Goal: Task Accomplishment & Management: Use online tool/utility

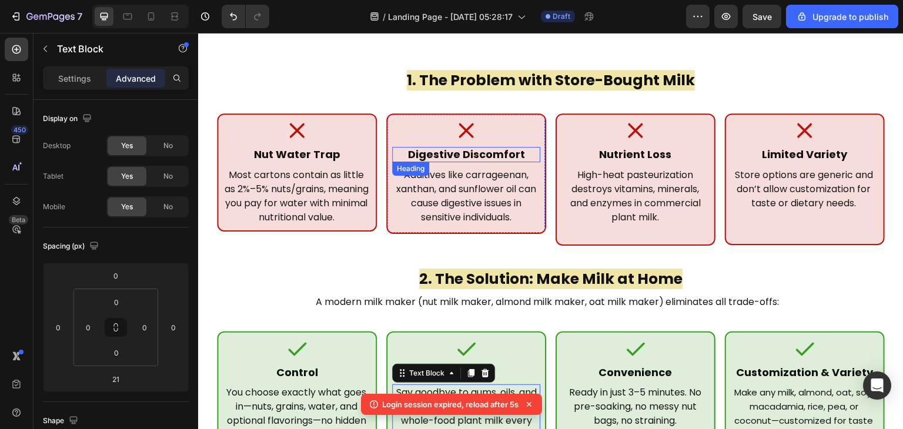
scroll to position [209, 0]
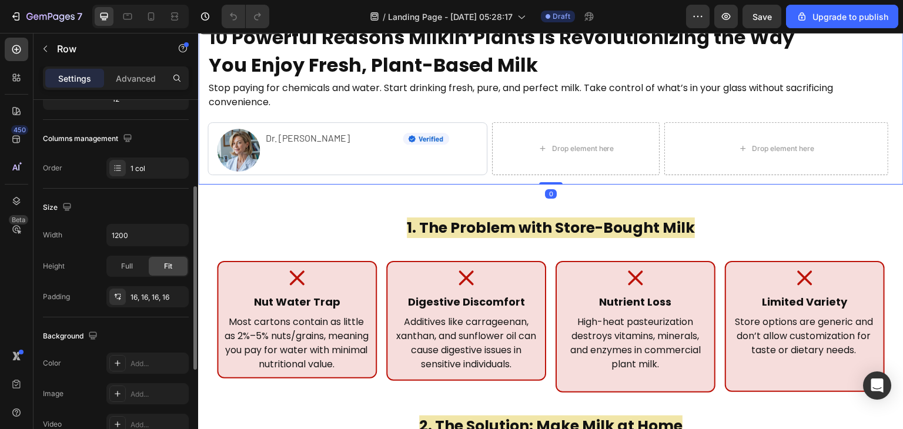
scroll to position [168, 0]
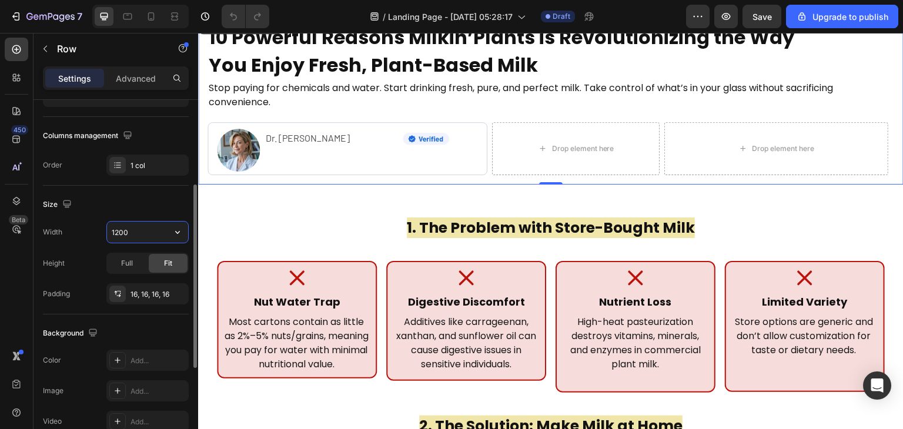
click at [143, 235] on input "1200" at bounding box center [147, 232] width 81 height 21
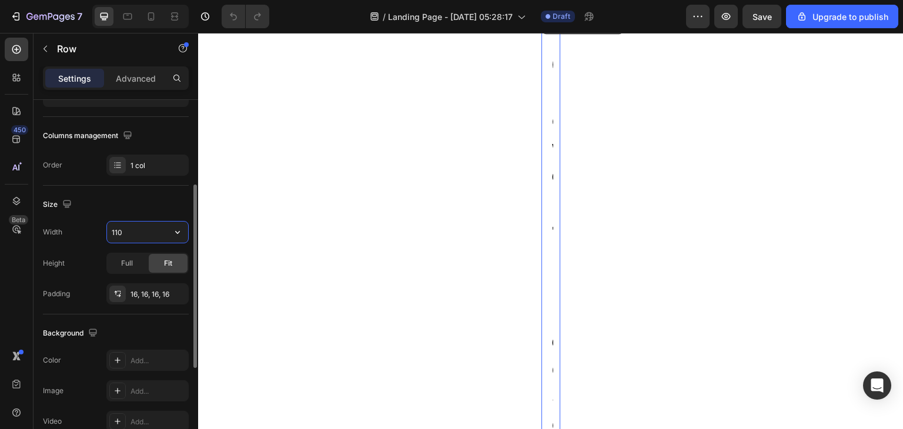
type input "1100"
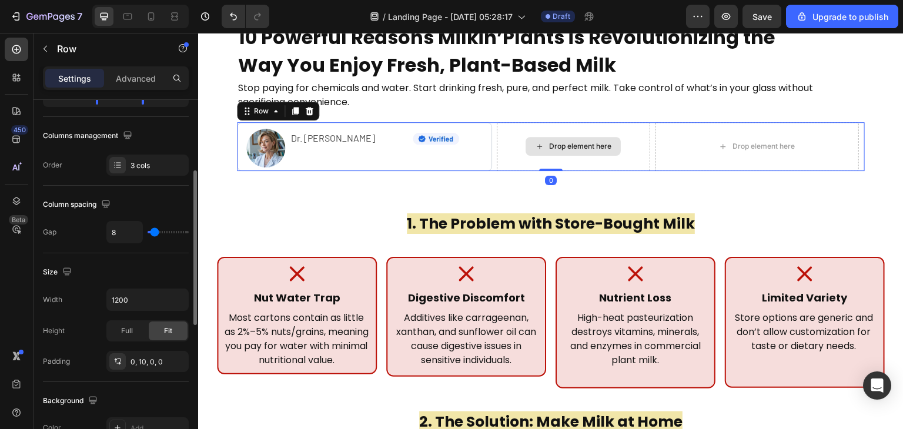
click at [497, 142] on div "Drop element here" at bounding box center [573, 146] width 153 height 49
click at [305, 111] on icon at bounding box center [309, 110] width 9 height 9
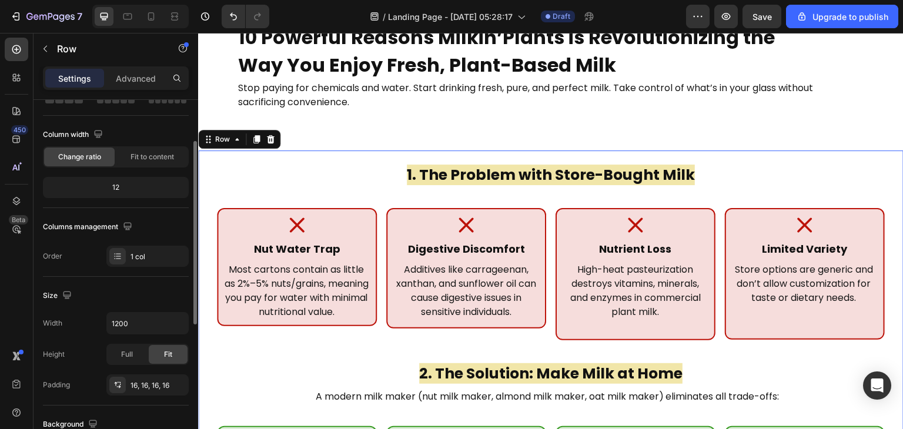
scroll to position [78, 0]
click at [137, 328] on input "1200" at bounding box center [147, 321] width 81 height 21
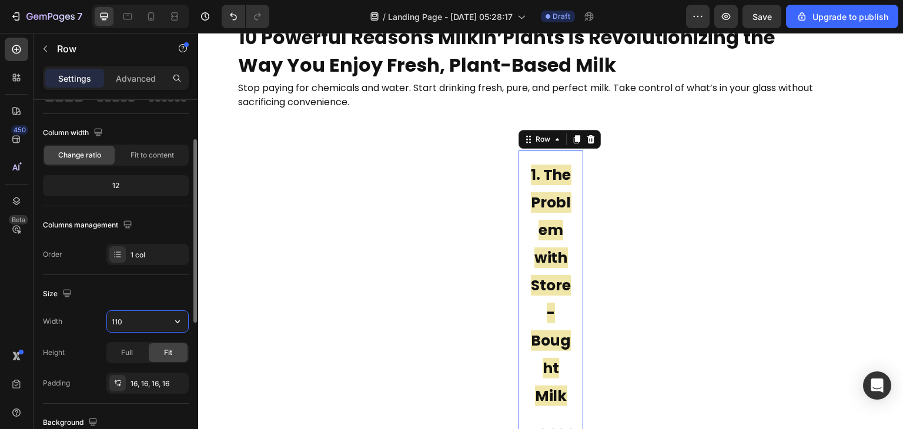
type input "1100"
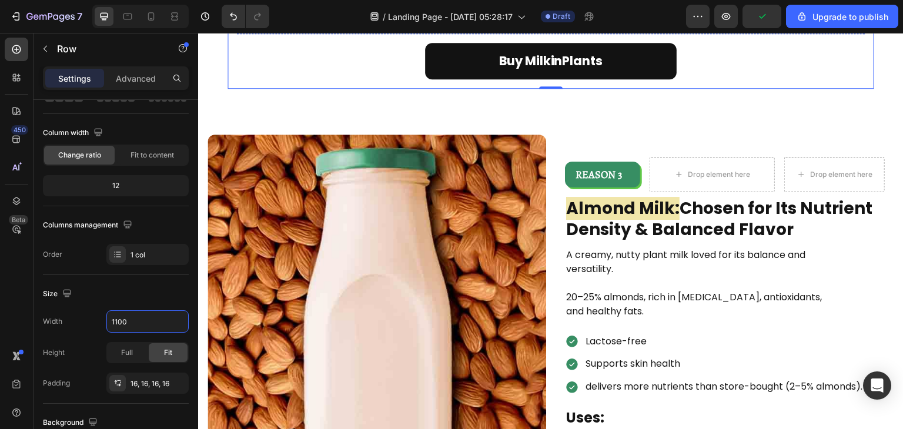
scroll to position [672, 0]
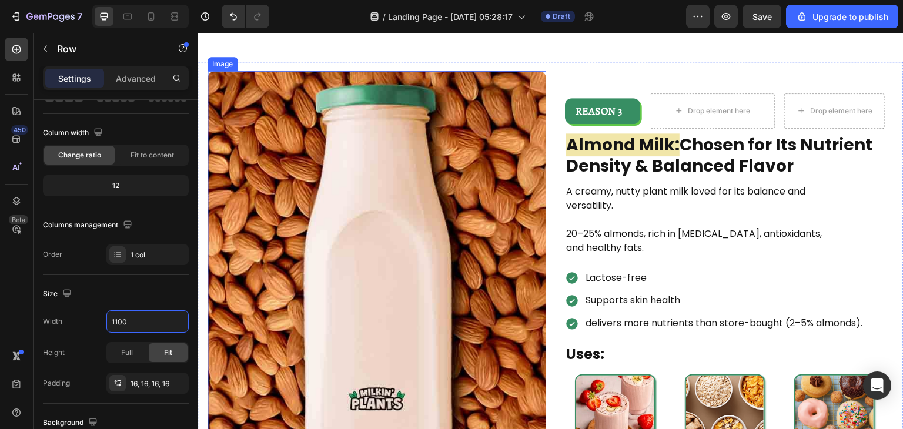
click at [542, 78] on img at bounding box center [377, 274] width 339 height 406
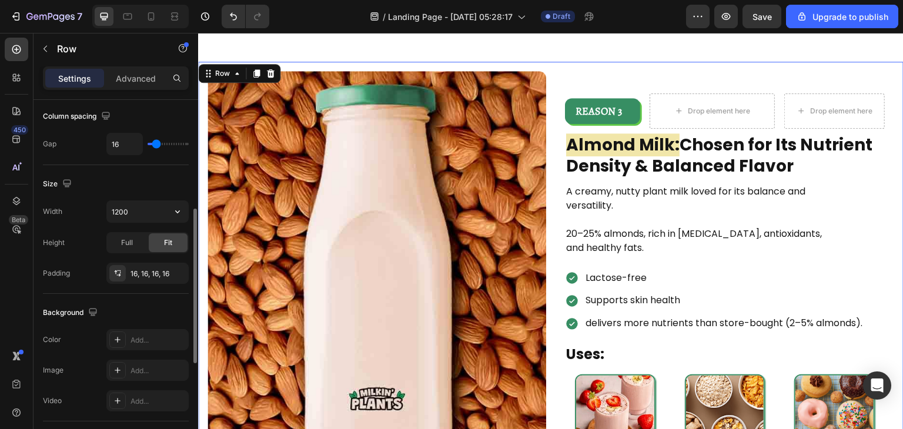
scroll to position [259, 0]
click at [151, 201] on input "1200" at bounding box center [147, 208] width 81 height 21
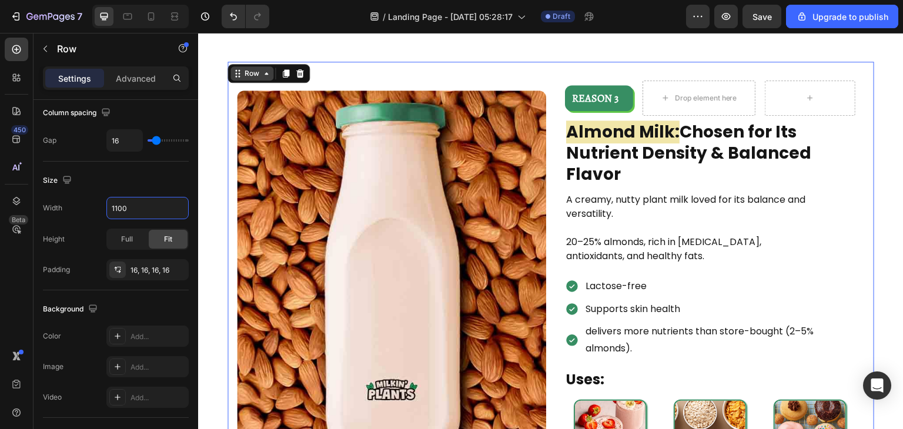
type input "1100"
click at [250, 76] on div "Row" at bounding box center [251, 73] width 19 height 11
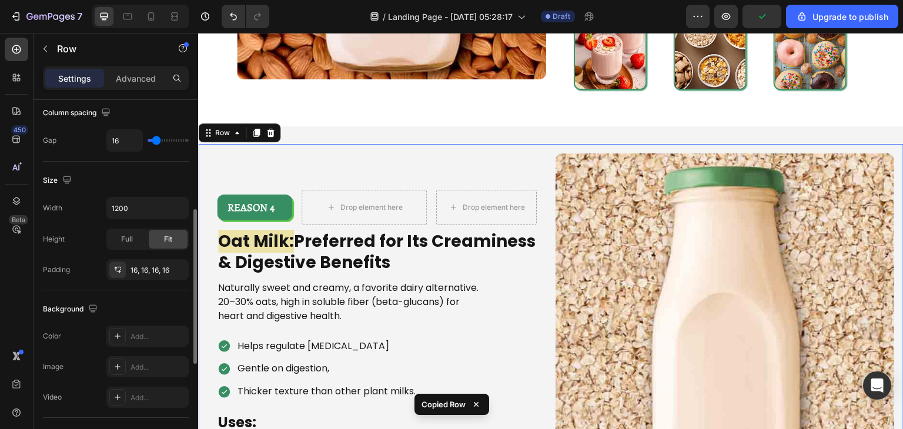
scroll to position [259, 0]
type input "1100"
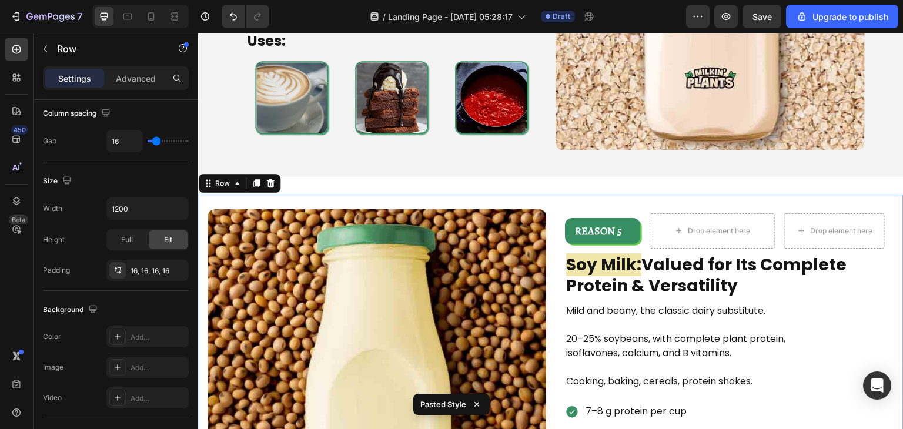
type input "1100"
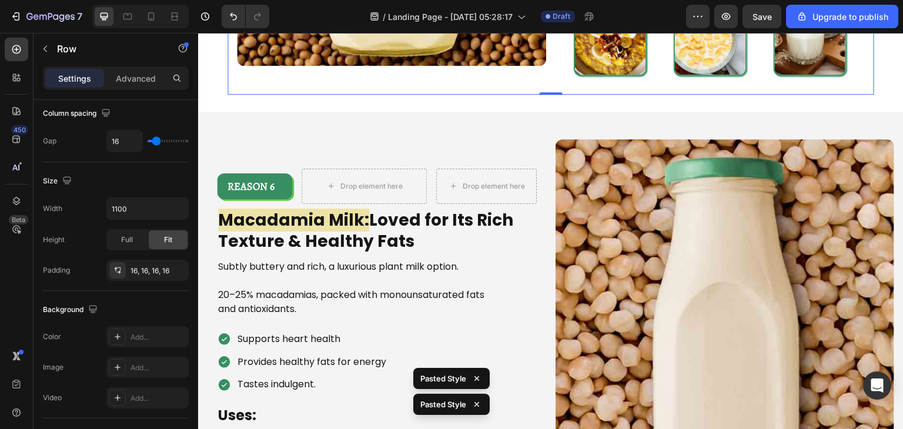
scroll to position [1956, 0]
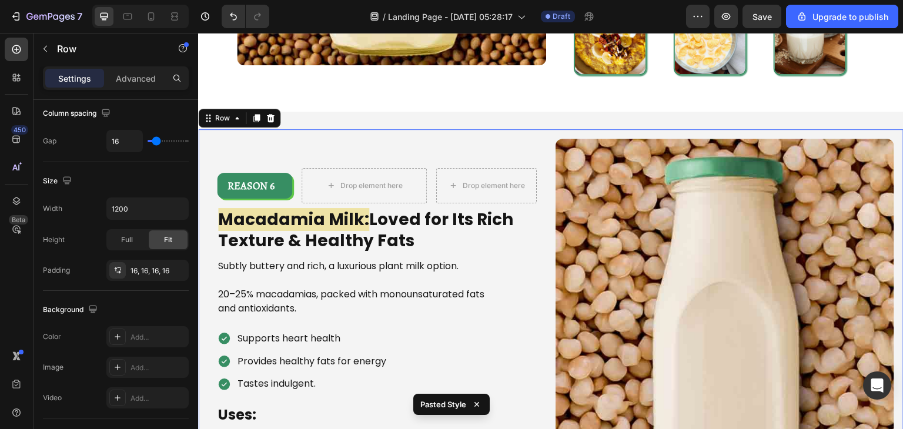
type input "1100"
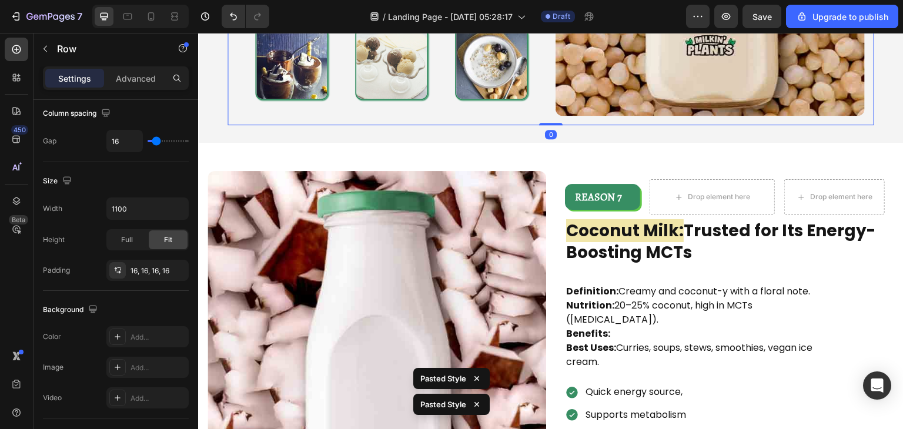
scroll to position [2365, 0]
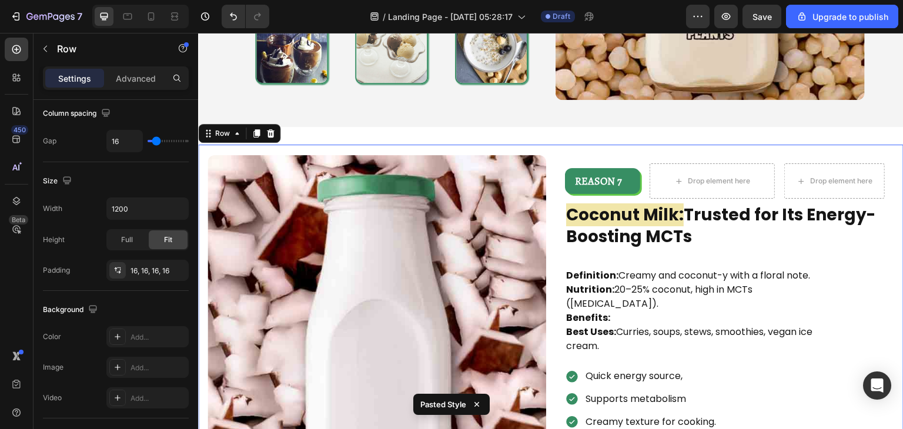
type input "1100"
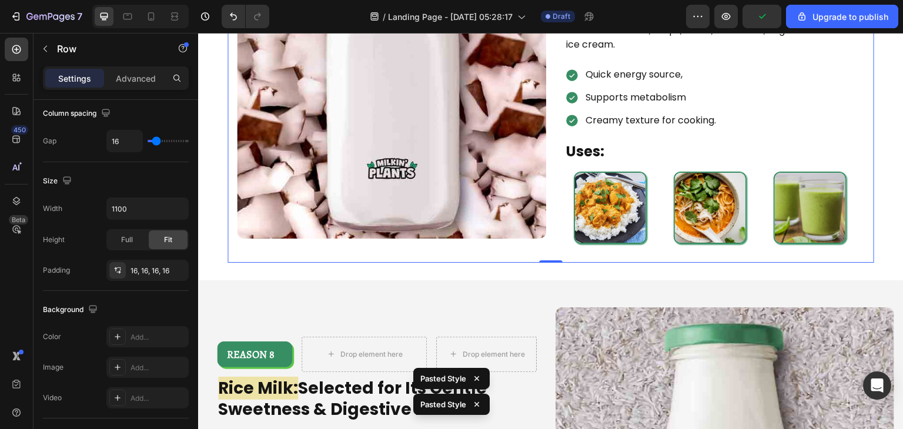
scroll to position [2756, 0]
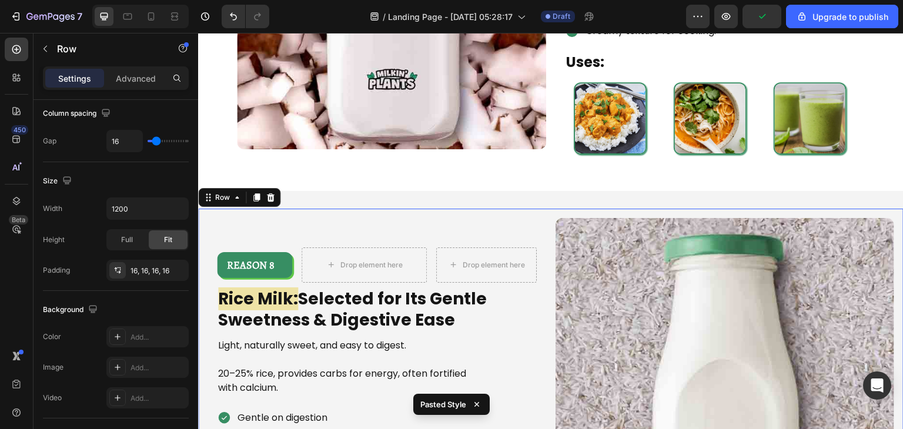
type input "1100"
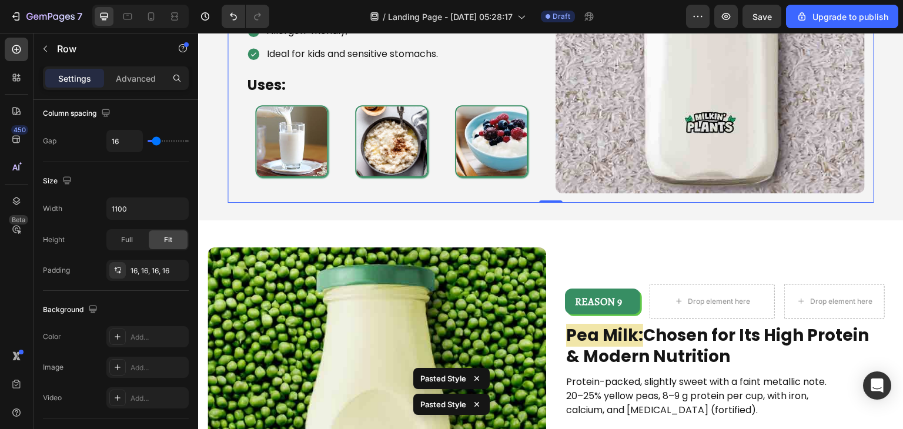
scroll to position [3173, 0]
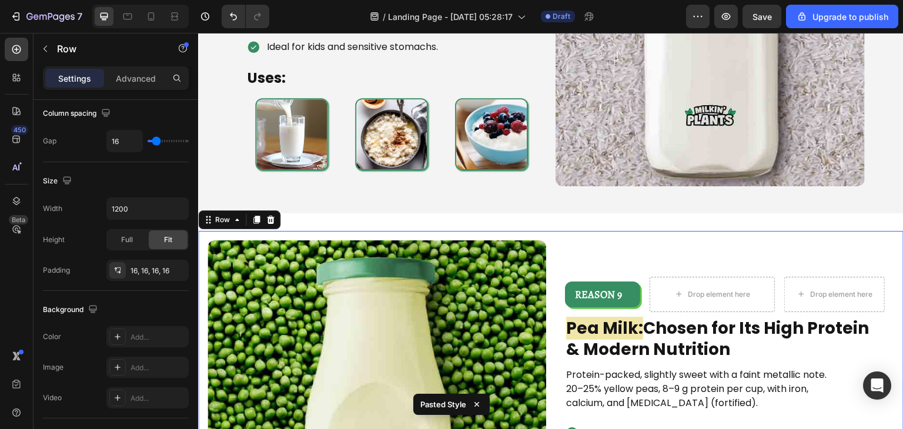
type input "1100"
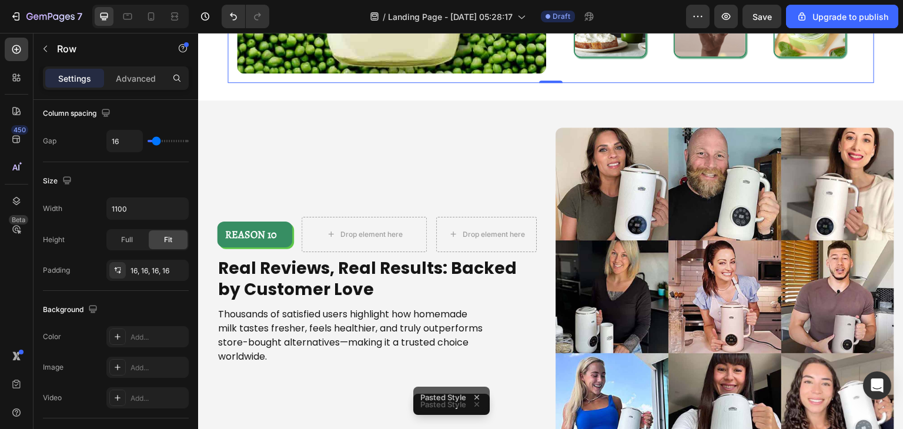
scroll to position [3720, 0]
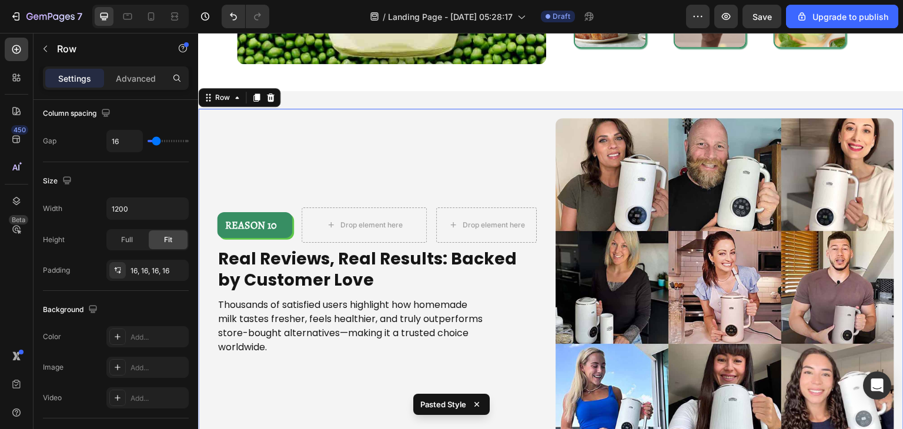
type input "1100"
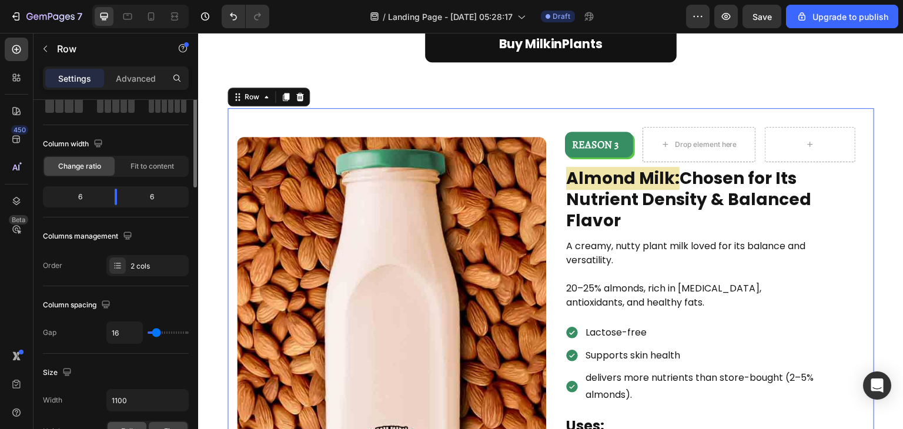
scroll to position [0, 0]
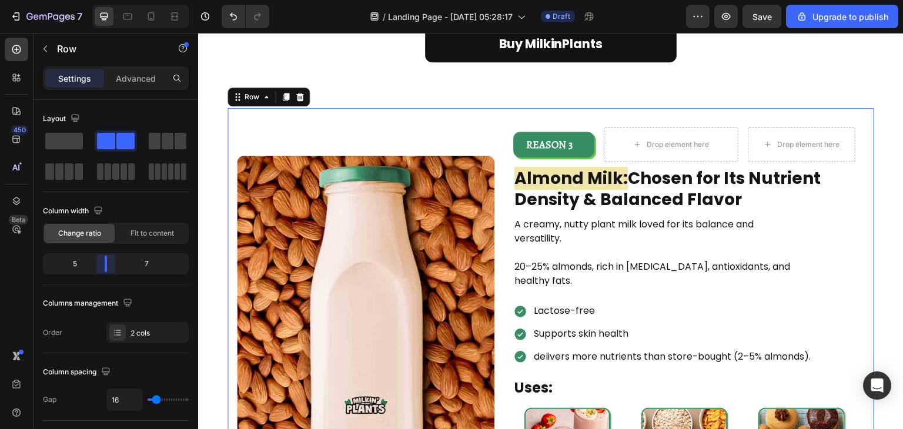
drag, startPoint x: 118, startPoint y: 260, endPoint x: 103, endPoint y: 260, distance: 14.1
click at [103, 0] on body "7 / Landing Page - [DATE] 05:28:17 Draft Preview Save Upgrade to publish 450 Be…" at bounding box center [451, 0] width 903 height 0
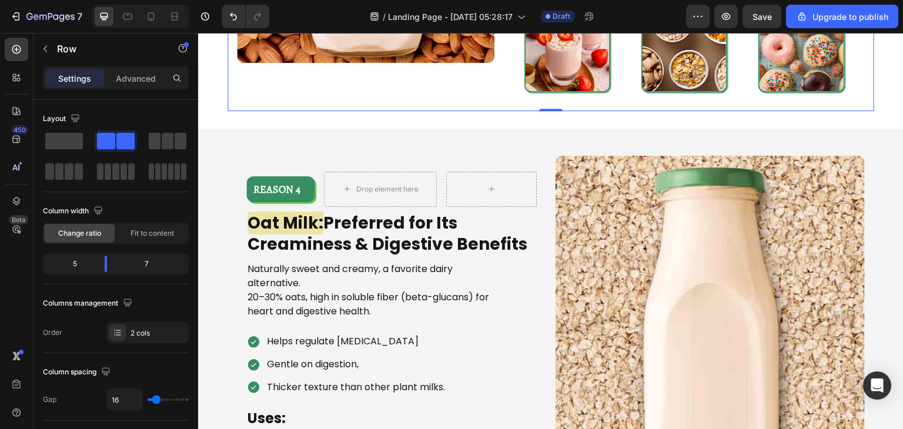
scroll to position [1027, 0]
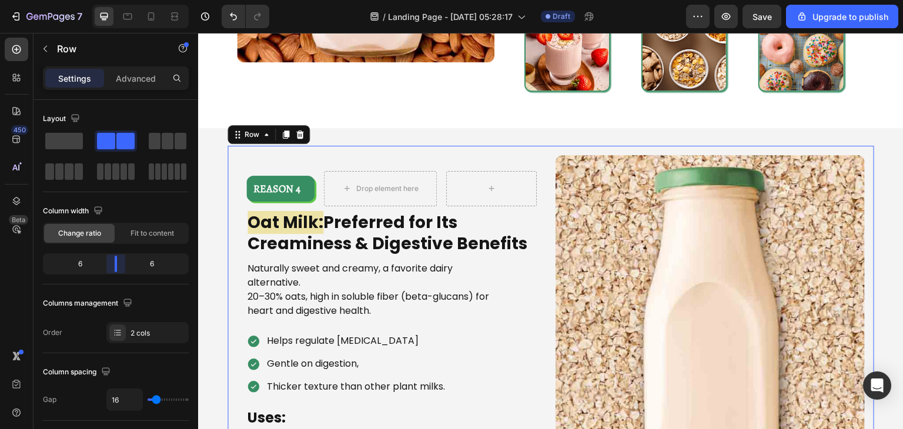
drag, startPoint x: 107, startPoint y: 264, endPoint x: 121, endPoint y: 265, distance: 14.2
click at [121, 0] on body "7 / Landing Page - [DATE] 05:28:17 Draft Preview Save Upgrade to publish 450 Be…" at bounding box center [451, 0] width 903 height 0
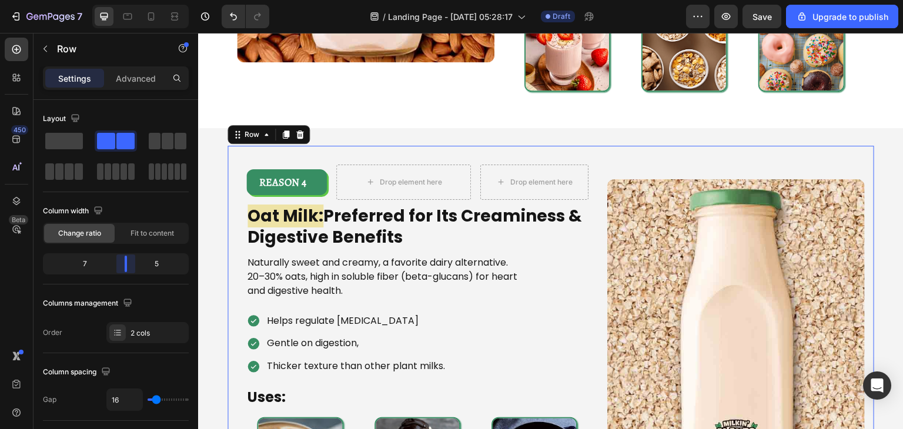
drag, startPoint x: 115, startPoint y: 266, endPoint x: 125, endPoint y: 266, distance: 10.0
click at [125, 0] on body "7 / Landing Page - [DATE] 05:28:17 Draft Preview Save Upgrade to publish 450 Be…" at bounding box center [451, 0] width 903 height 0
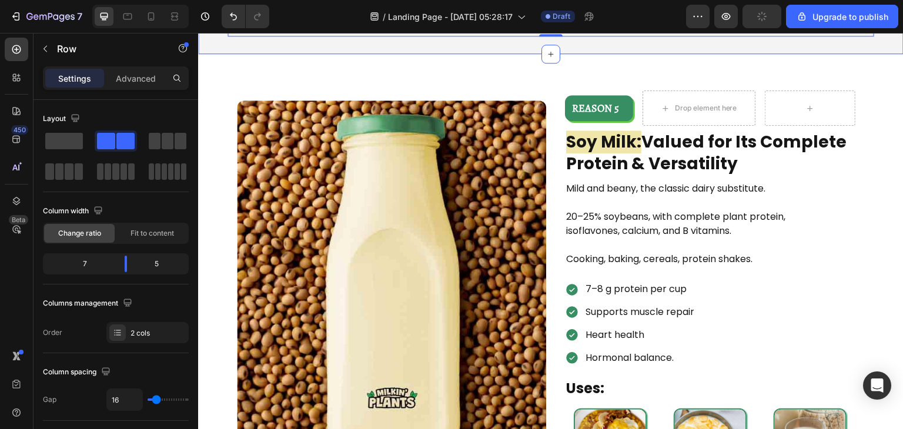
scroll to position [1514, 0]
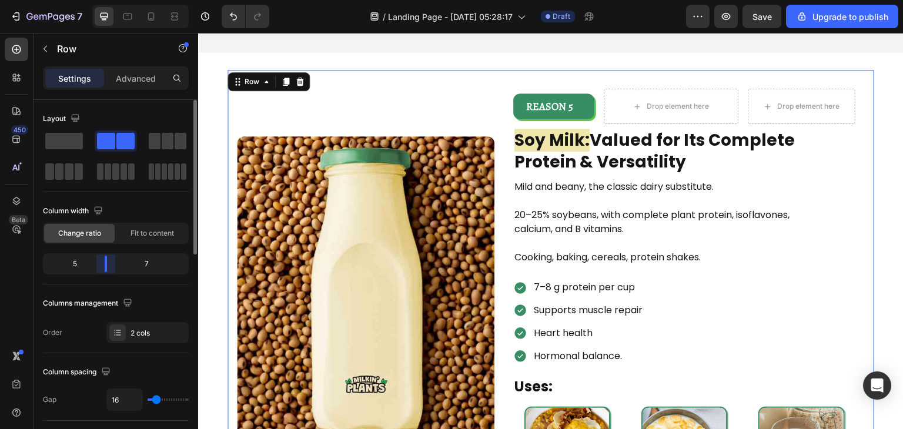
drag, startPoint x: 115, startPoint y: 259, endPoint x: 145, endPoint y: 285, distance: 39.2
click at [102, 0] on body "7 / Landing Page - [DATE] 05:28:17 Draft Preview Save Upgrade to publish 450 Be…" at bounding box center [451, 0] width 903 height 0
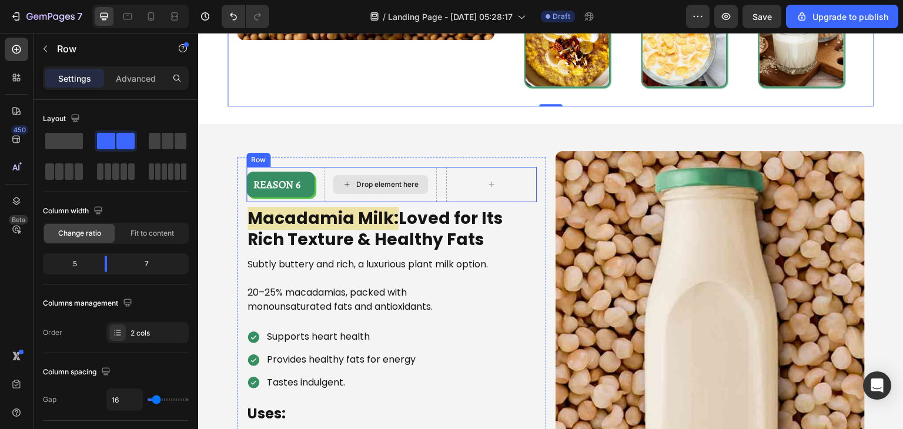
scroll to position [1920, 0]
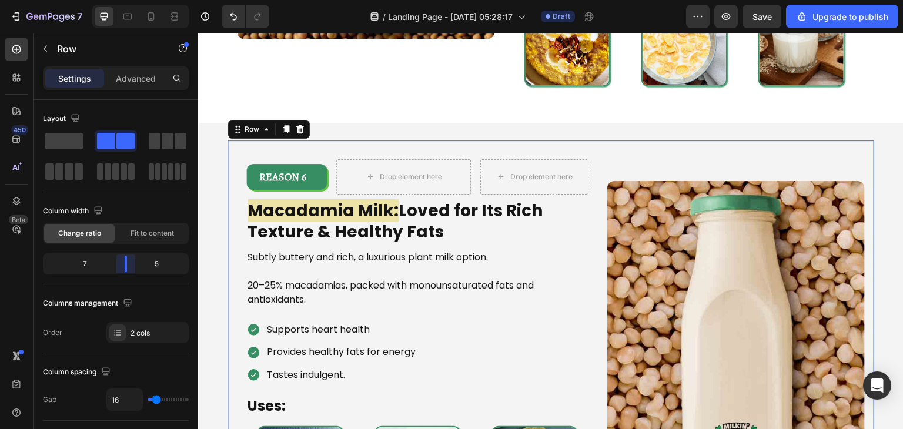
drag, startPoint x: 113, startPoint y: 266, endPoint x: 132, endPoint y: 266, distance: 18.8
click at [132, 0] on body "7 / Landing Page - [DATE] 05:28:17 Draft Preview Save Upgrade to publish 450 Be…" at bounding box center [451, 0] width 903 height 0
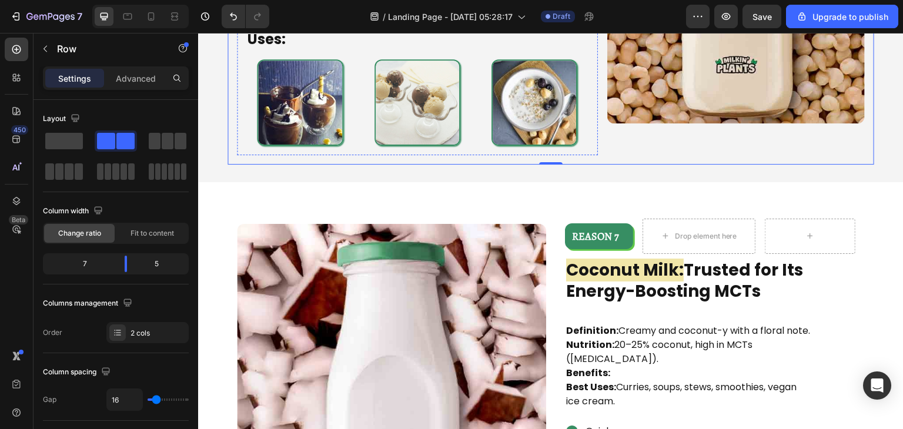
scroll to position [2328, 0]
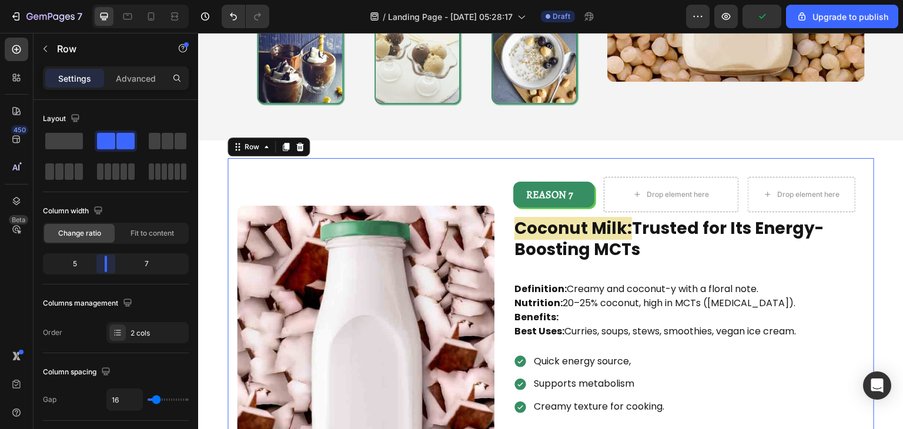
drag, startPoint x: 120, startPoint y: 267, endPoint x: 104, endPoint y: 267, distance: 15.9
click at [104, 0] on body "7 / Landing Page - [DATE] 05:28:17 Draft Preview Upgrade to publish 450 Beta Se…" at bounding box center [451, 0] width 903 height 0
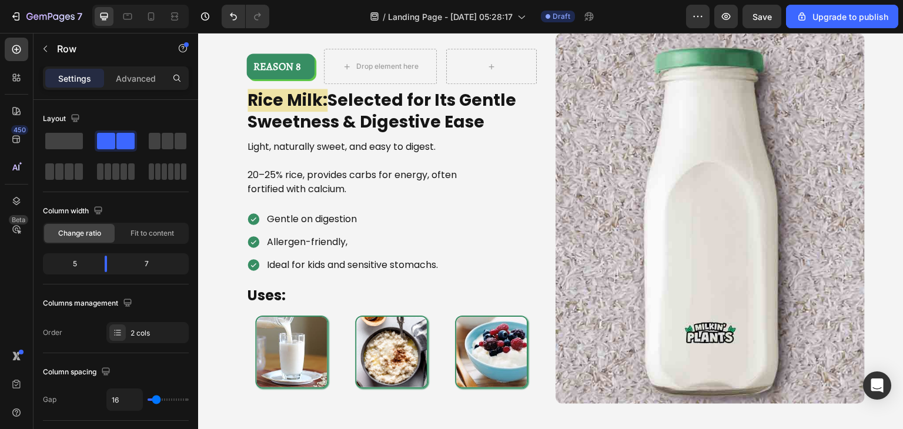
scroll to position [2916, 0]
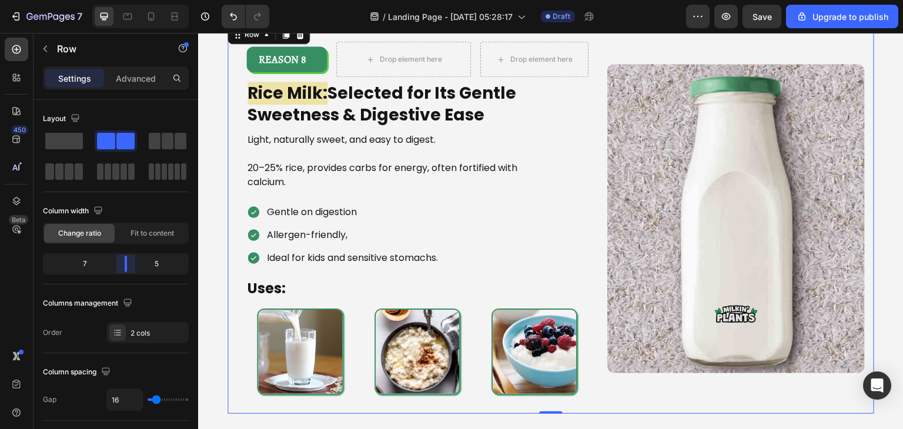
drag, startPoint x: 116, startPoint y: 264, endPoint x: 129, endPoint y: 266, distance: 13.1
click at [129, 0] on body "7 / Landing Page - [DATE] 05:28:17 Draft Preview Save Upgrade to publish 450 Be…" at bounding box center [451, 0] width 903 height 0
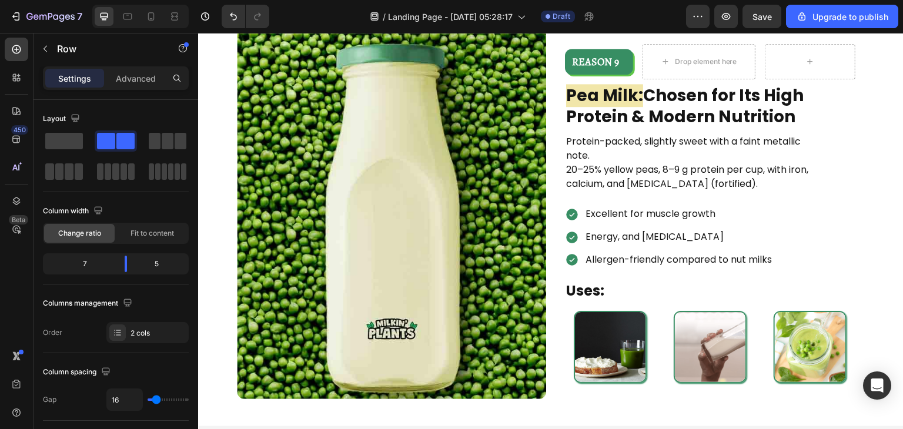
scroll to position [3346, 0]
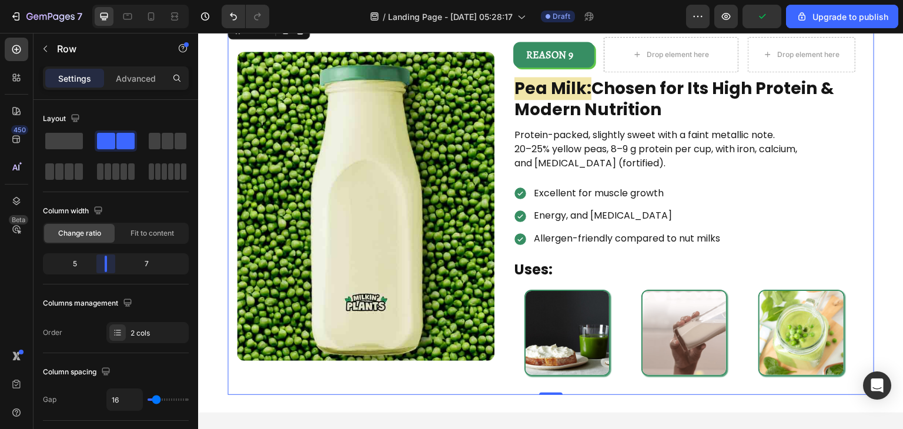
drag, startPoint x: 111, startPoint y: 269, endPoint x: 205, endPoint y: 336, distance: 116.0
click at [105, 0] on body "7 / Landing Page - [DATE] 05:28:17 Draft Preview Upgrade to publish 450 Beta Se…" at bounding box center [451, 0] width 903 height 0
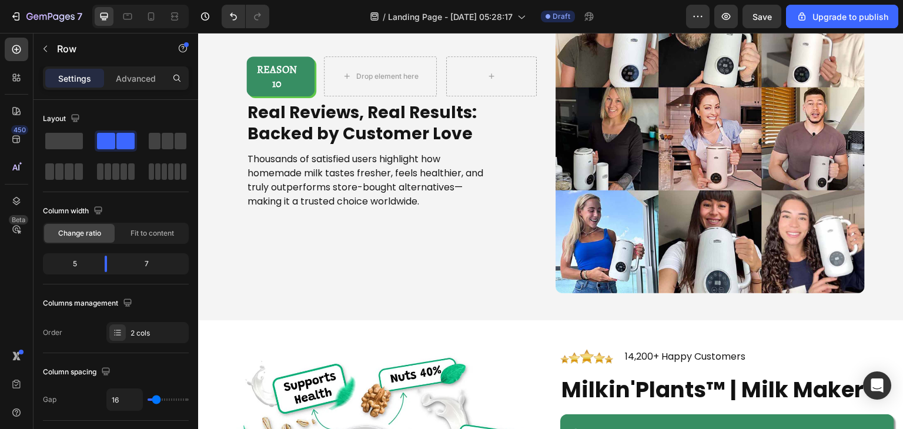
scroll to position [3809, 0]
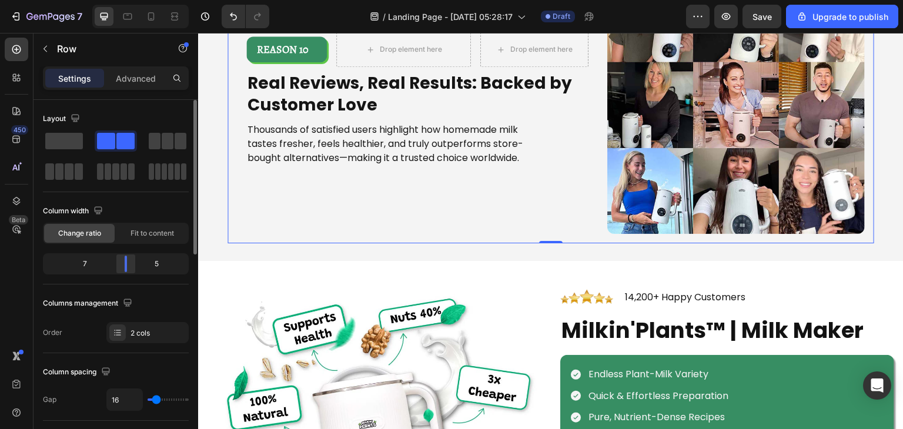
drag, startPoint x: 115, startPoint y: 259, endPoint x: 127, endPoint y: 259, distance: 12.3
click at [127, 0] on body "7 / Landing Page - [DATE] 05:28:17 Draft Preview Save Upgrade to publish 450 Be…" at bounding box center [451, 0] width 903 height 0
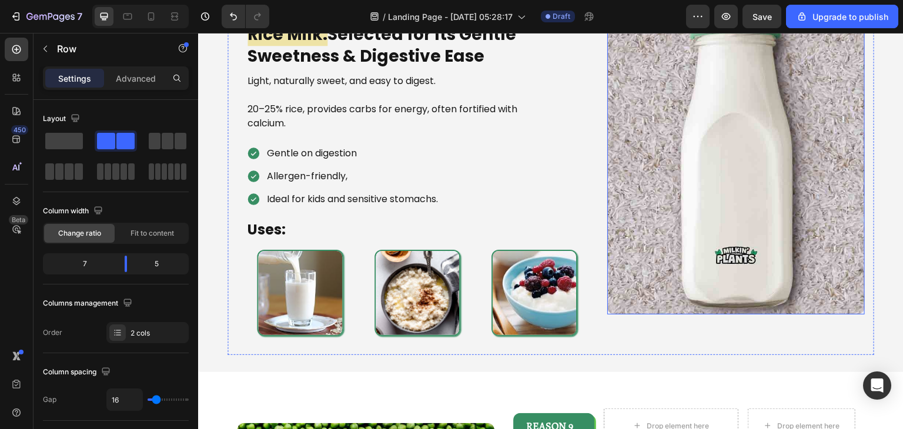
scroll to position [2974, 0]
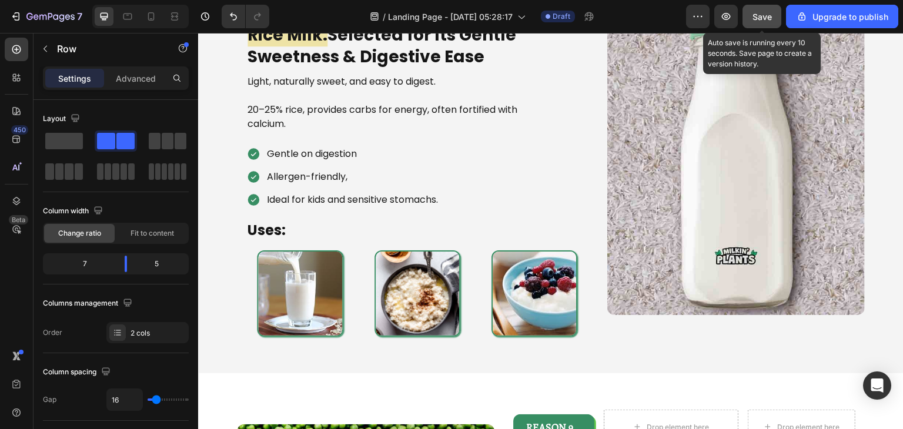
click at [760, 14] on span "Save" at bounding box center [762, 17] width 19 height 10
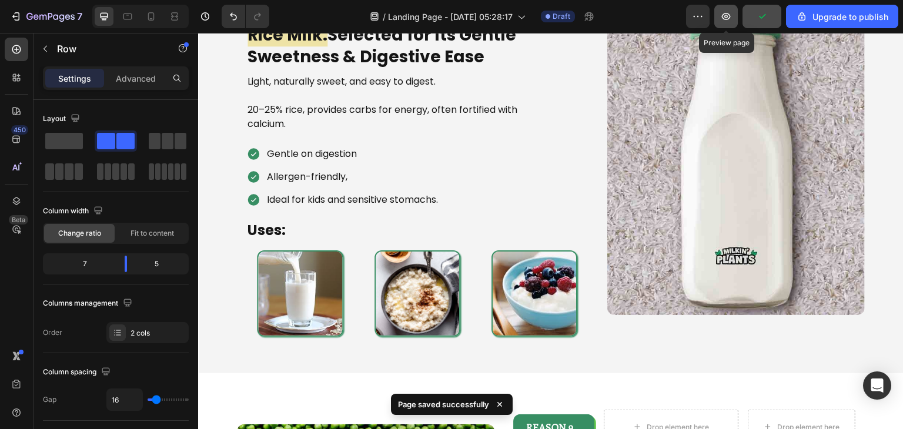
click at [730, 19] on icon "button" at bounding box center [726, 17] width 12 height 12
